Goal: Information Seeking & Learning: Understand process/instructions

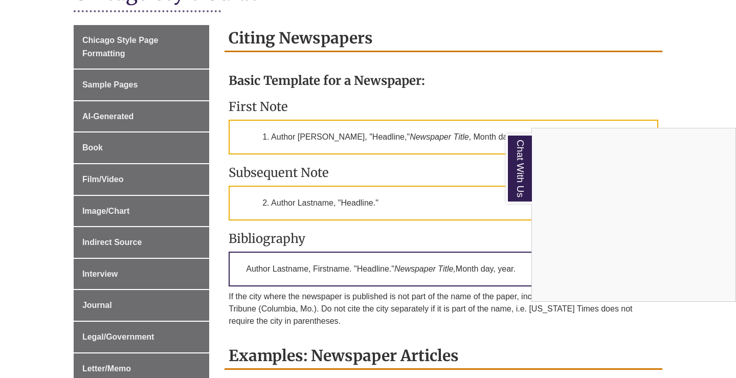
scroll to position [255, 0]
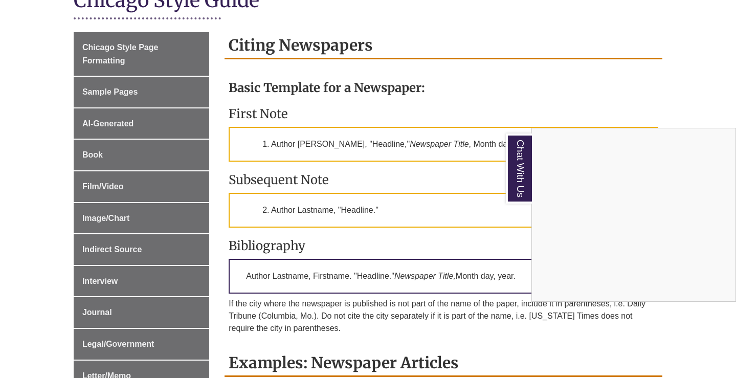
click at [133, 55] on div "Chat With Us" at bounding box center [368, 189] width 736 height 378
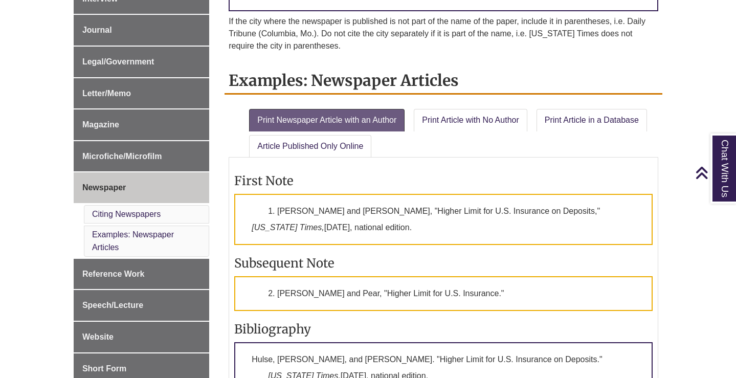
scroll to position [545, 0]
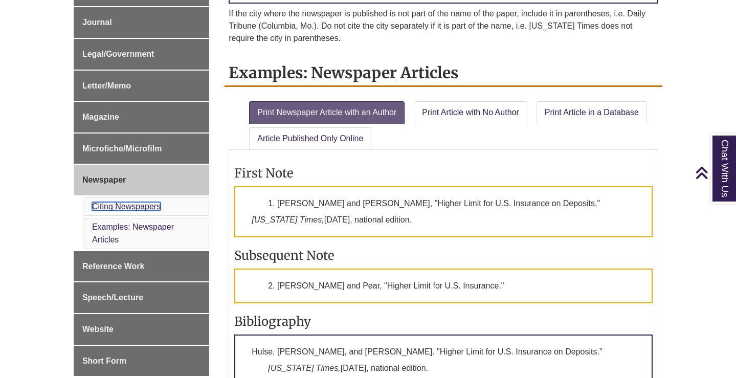
click at [104, 203] on link "Citing Newspapers" at bounding box center [126, 206] width 69 height 9
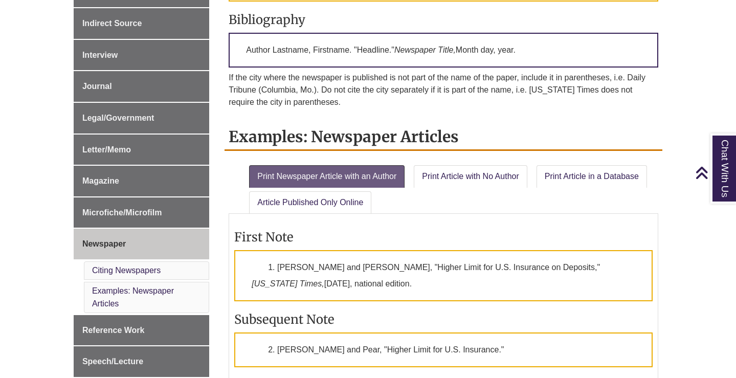
scroll to position [517, 0]
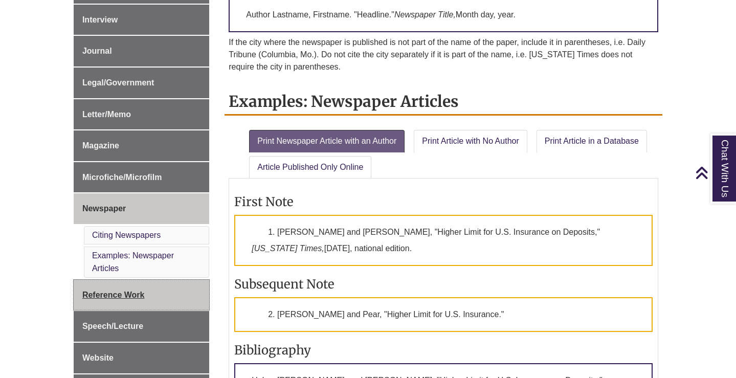
click at [114, 294] on span "Reference Work" at bounding box center [113, 295] width 62 height 9
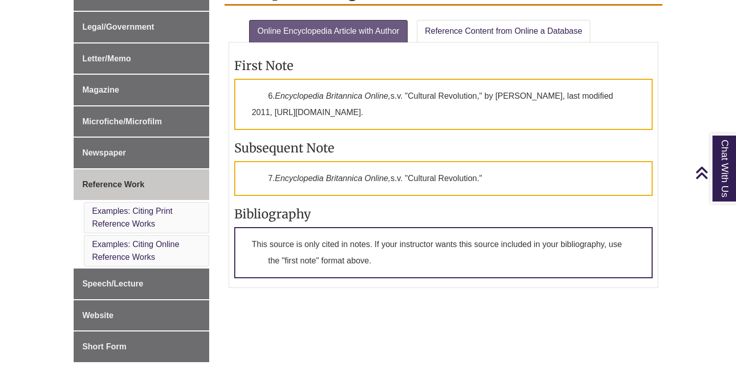
scroll to position [577, 0]
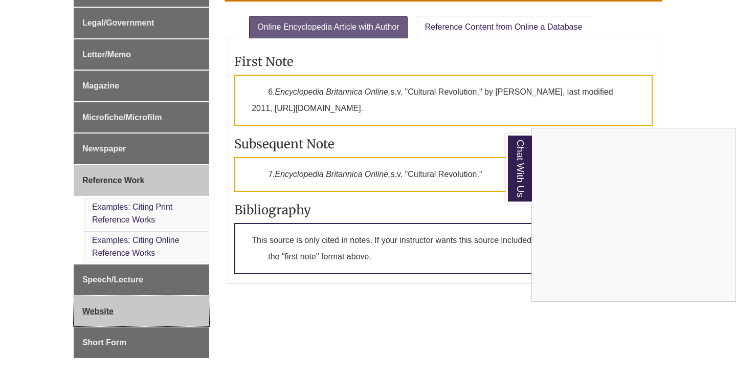
click at [105, 313] on div "Chat With Us" at bounding box center [368, 189] width 736 height 378
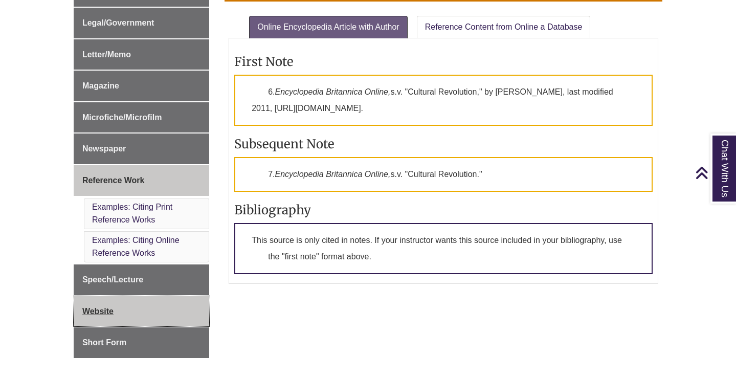
click at [100, 313] on span "Website" at bounding box center [97, 311] width 31 height 9
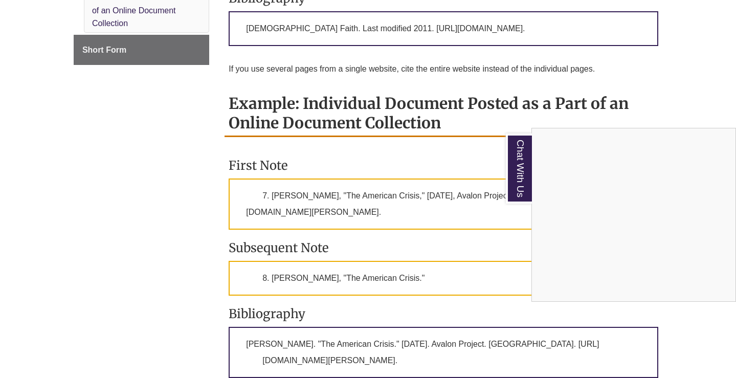
scroll to position [916, 0]
